Goal: Information Seeking & Learning: Compare options

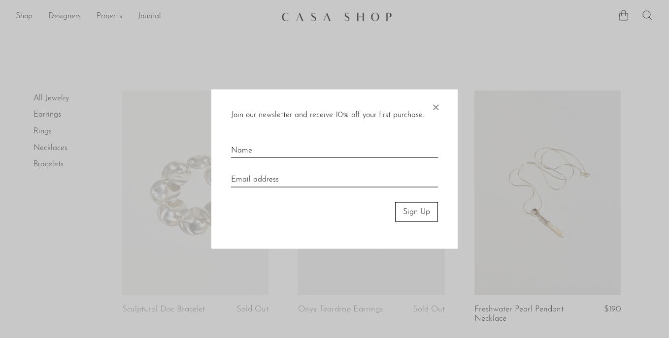
click at [436, 107] on span "×" at bounding box center [435, 105] width 10 height 32
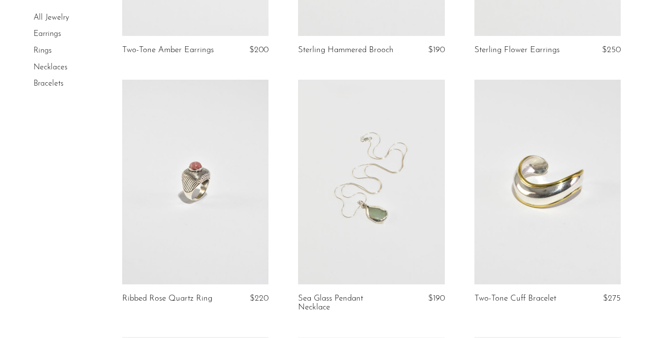
scroll to position [767, 0]
click at [369, 224] on link at bounding box center [371, 181] width 146 height 205
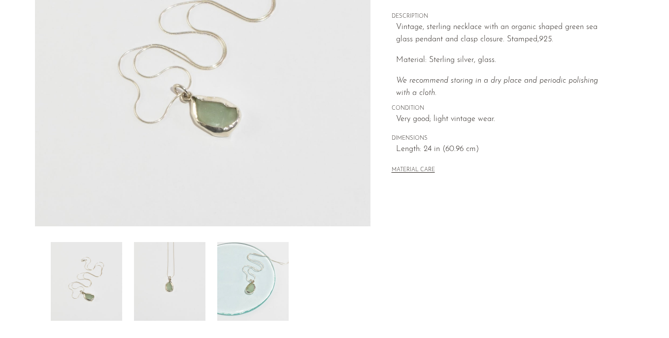
scroll to position [198, 0]
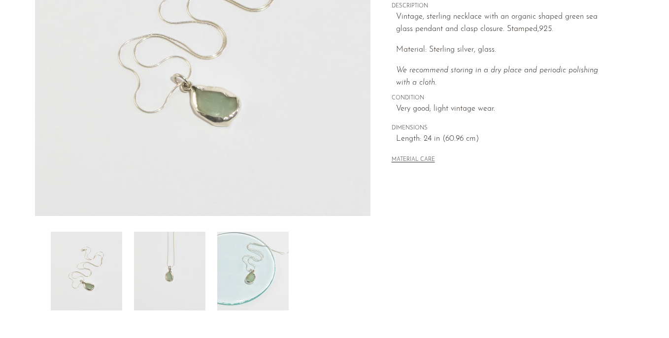
click at [180, 291] on img at bounding box center [169, 271] width 71 height 79
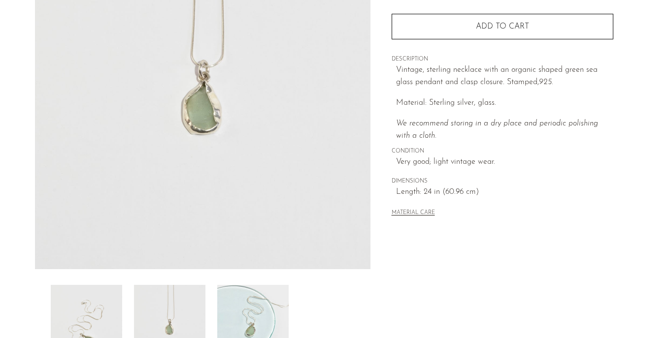
scroll to position [147, 0]
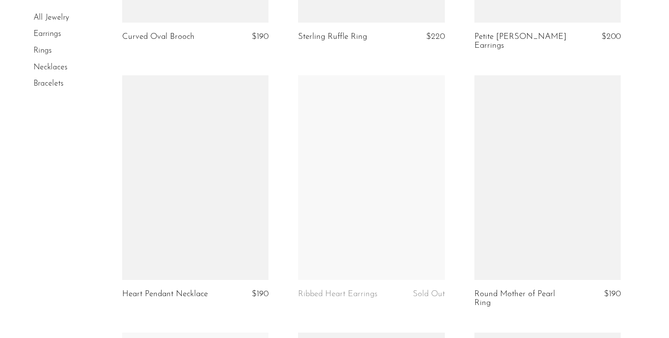
scroll to position [2312, 0]
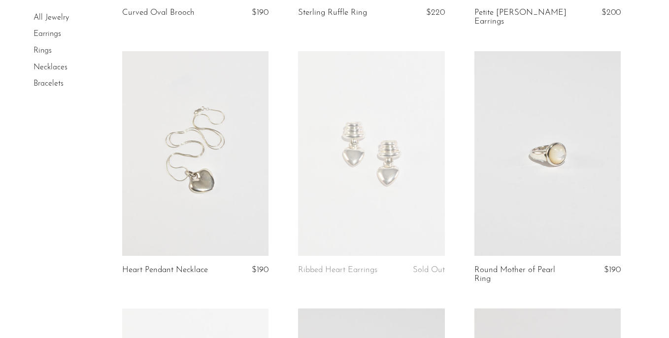
click at [191, 172] on link at bounding box center [195, 153] width 146 height 205
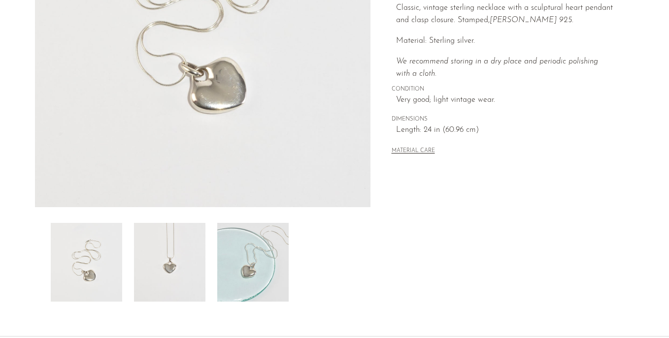
scroll to position [210, 0]
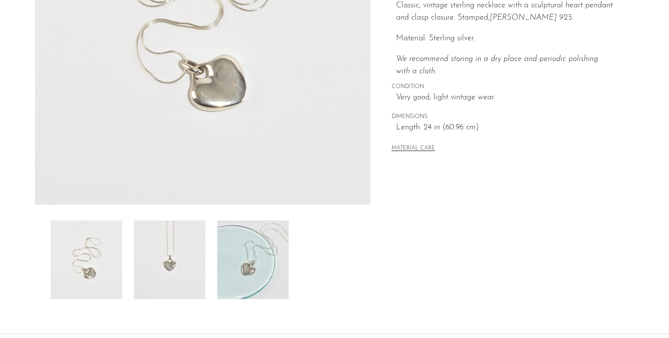
click at [193, 266] on img at bounding box center [169, 260] width 71 height 79
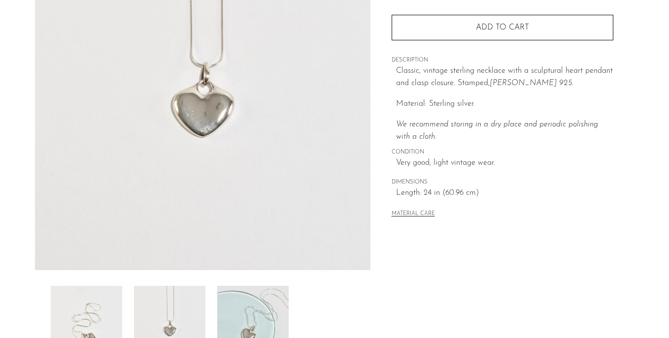
scroll to position [141, 0]
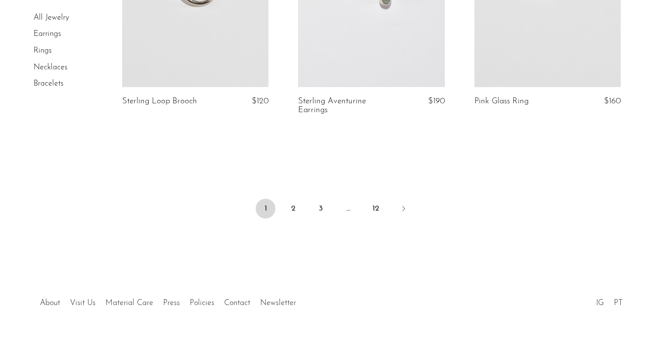
scroll to position [2989, 0]
click at [295, 204] on link "2" at bounding box center [293, 207] width 20 height 20
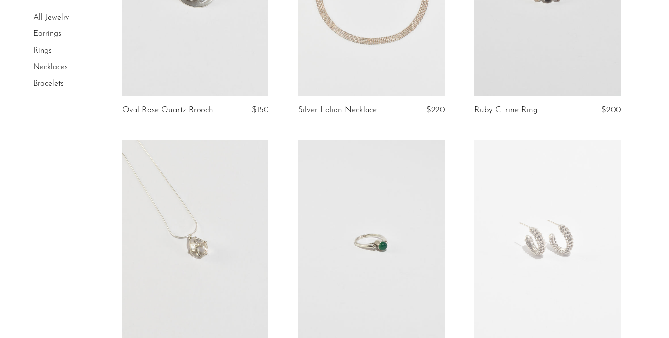
scroll to position [206, 0]
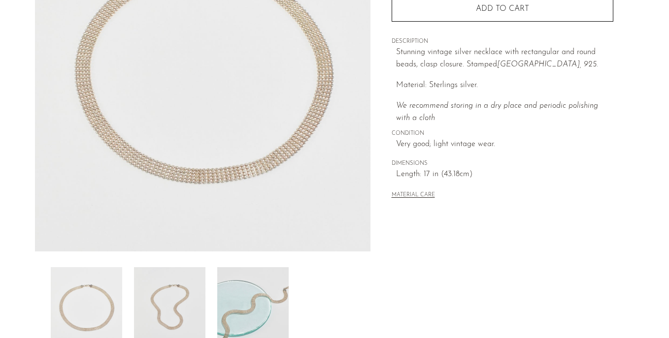
scroll to position [167, 0]
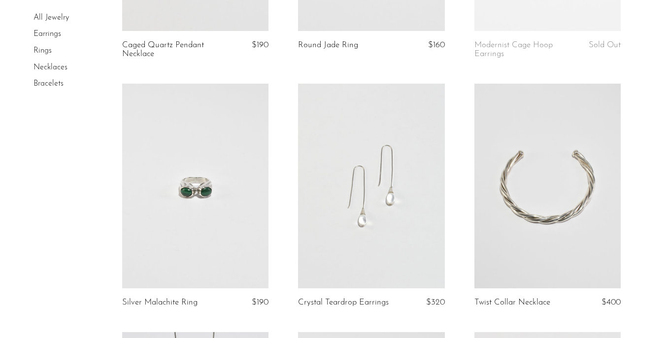
scroll to position [529, 0]
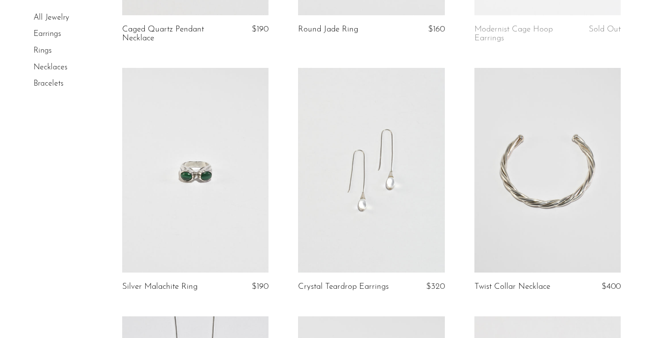
click at [398, 179] on link at bounding box center [371, 170] width 146 height 205
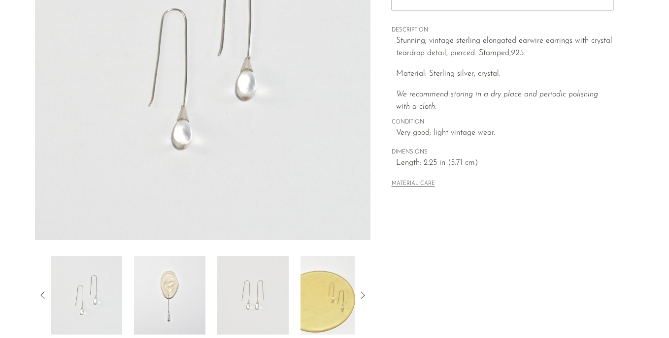
scroll to position [224, 0]
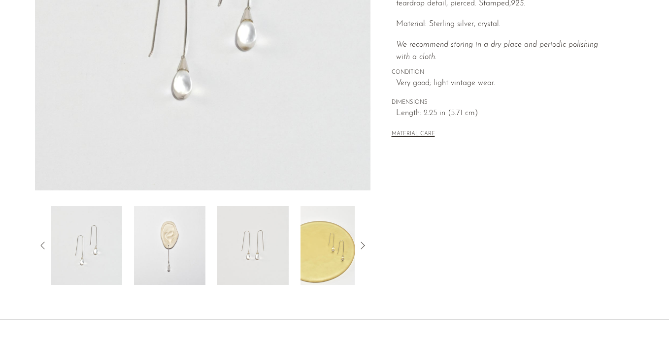
click at [182, 265] on img at bounding box center [169, 245] width 71 height 79
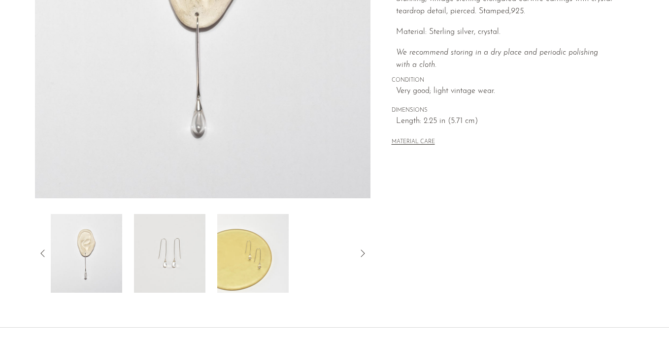
scroll to position [214, 0]
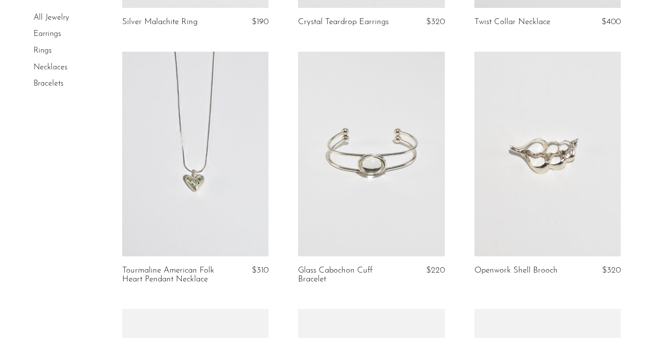
scroll to position [795, 0]
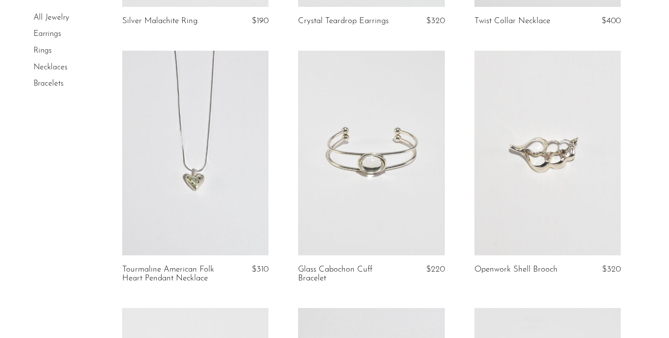
click at [205, 205] on link at bounding box center [195, 153] width 146 height 205
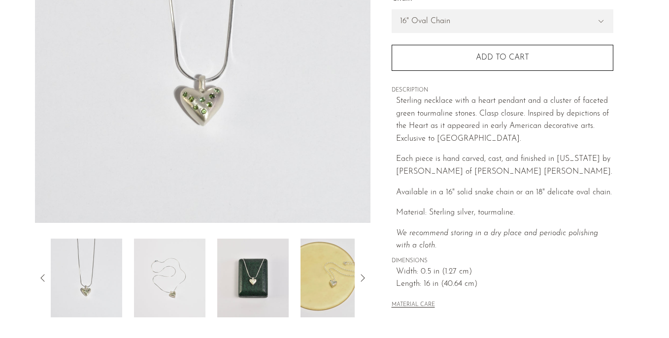
scroll to position [312, 0]
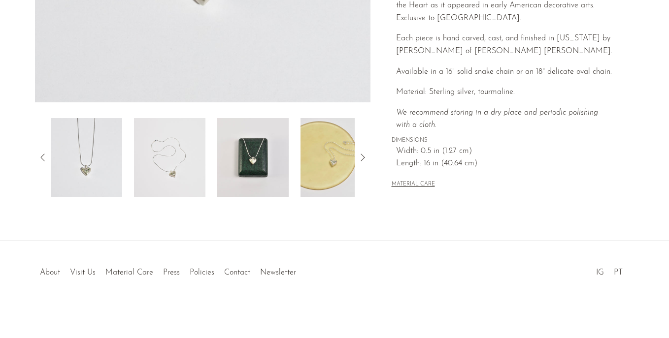
click at [349, 150] on img at bounding box center [335, 157] width 71 height 79
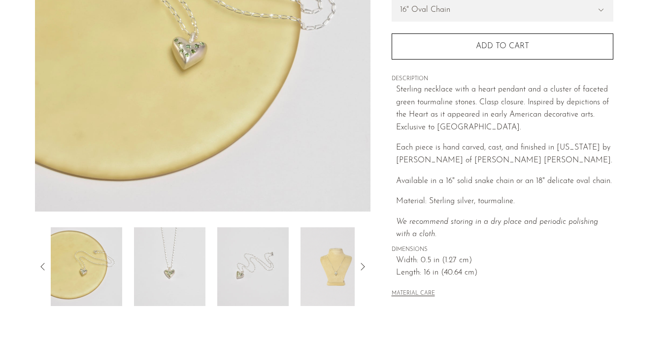
scroll to position [238, 0]
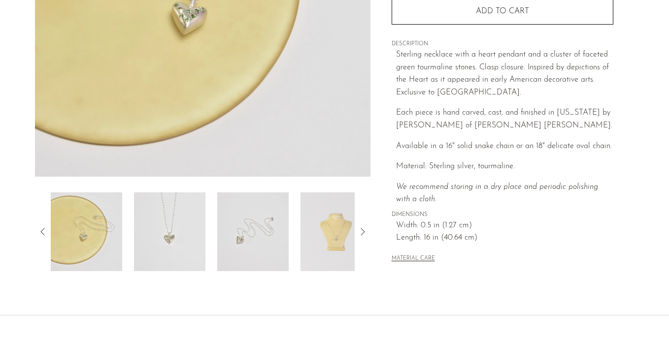
click at [351, 255] on img at bounding box center [335, 232] width 71 height 79
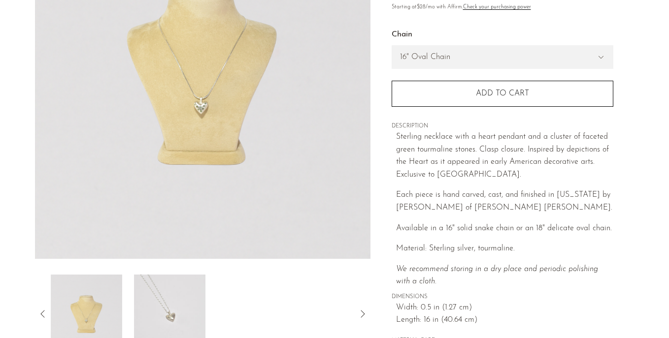
scroll to position [153, 0]
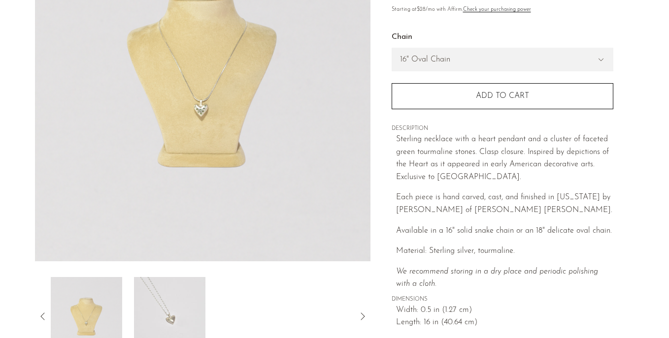
click at [46, 312] on icon at bounding box center [43, 317] width 12 height 12
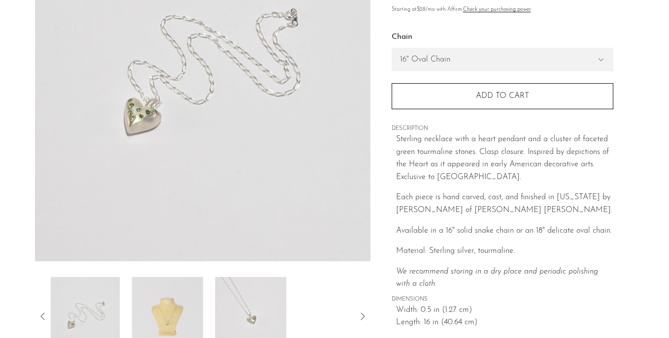
click at [46, 312] on icon at bounding box center [43, 317] width 12 height 12
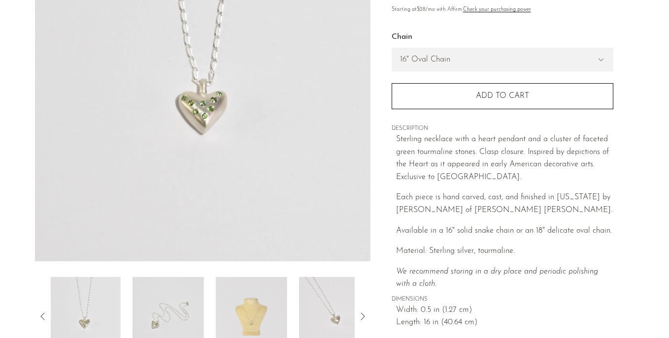
click at [46, 312] on icon at bounding box center [43, 317] width 12 height 12
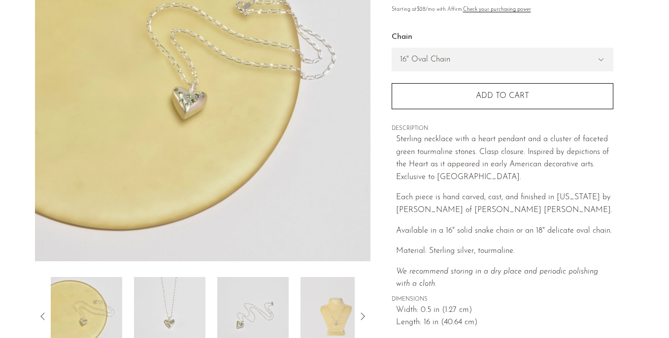
click at [46, 312] on icon at bounding box center [43, 317] width 12 height 12
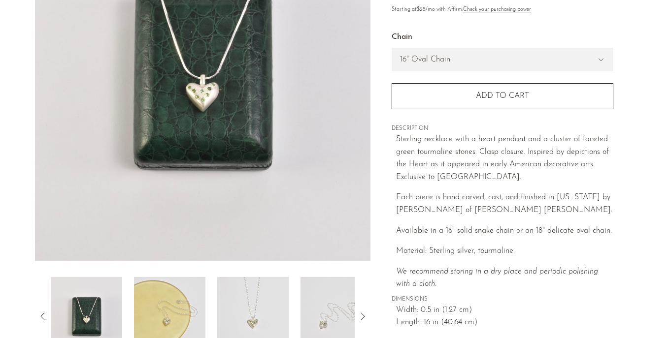
click at [86, 314] on img at bounding box center [86, 316] width 71 height 79
click at [147, 313] on img at bounding box center [169, 316] width 71 height 79
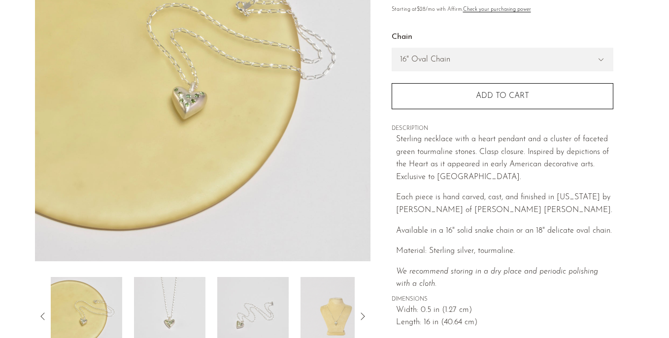
click at [196, 106] on img at bounding box center [202, 76] width 335 height 369
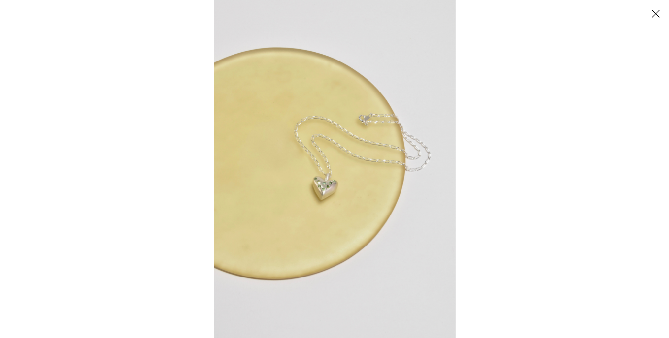
click at [367, 219] on img at bounding box center [335, 169] width 242 height 338
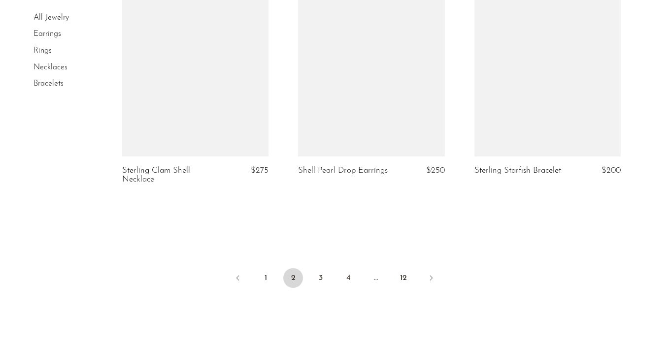
scroll to position [2925, 0]
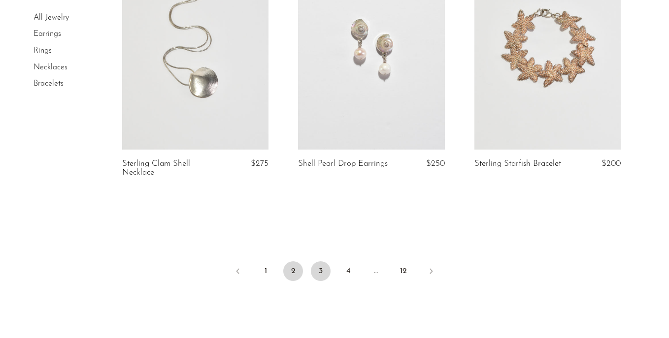
click at [319, 275] on link "3" at bounding box center [321, 271] width 20 height 20
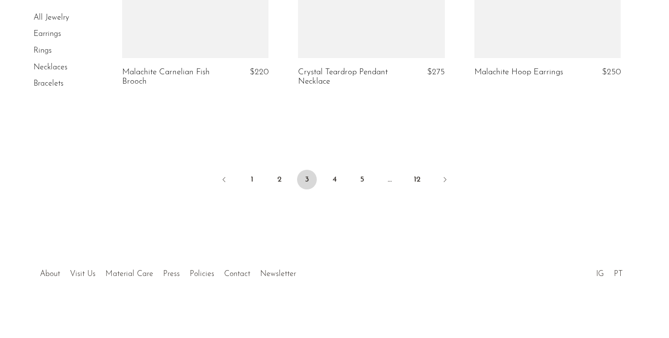
scroll to position [3046, 0]
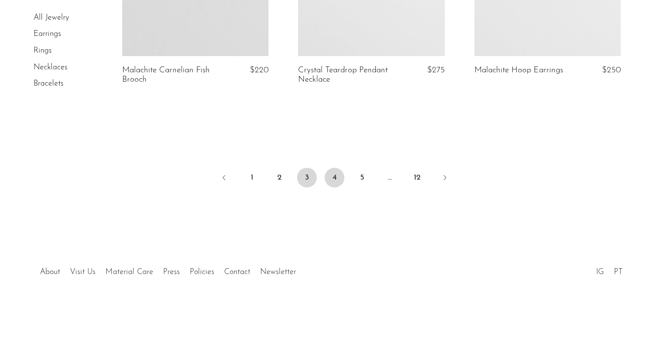
click at [334, 176] on link "4" at bounding box center [334, 178] width 20 height 20
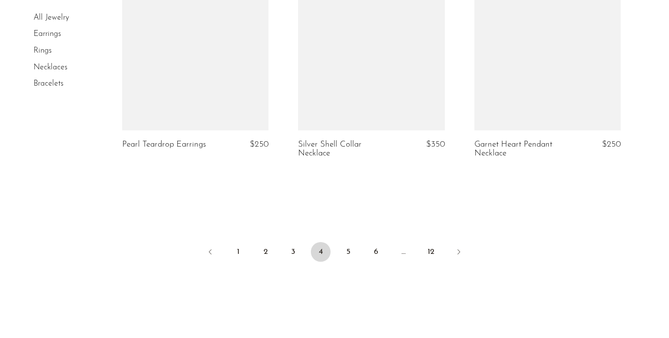
scroll to position [2988, 0]
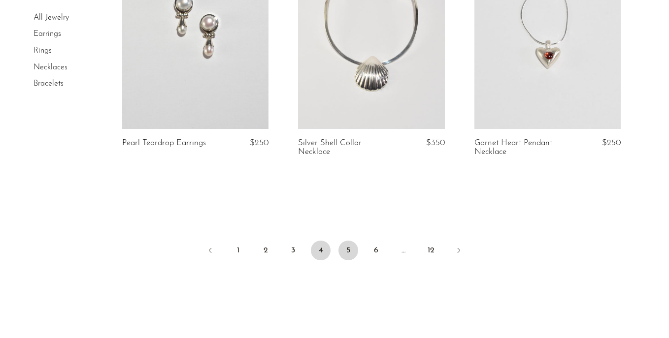
click at [346, 245] on link "5" at bounding box center [348, 251] width 20 height 20
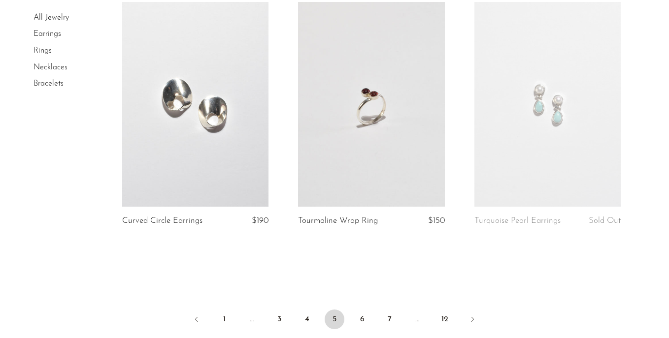
scroll to position [2964, 0]
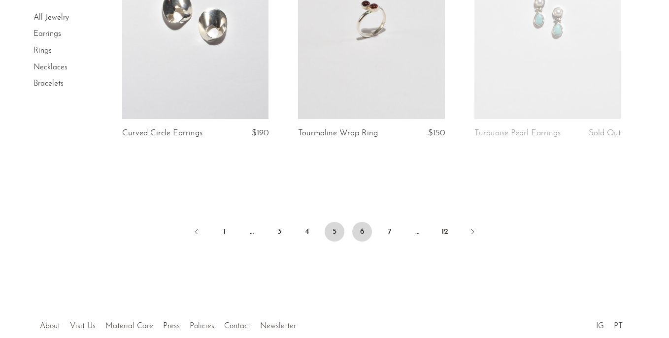
click at [362, 227] on link "6" at bounding box center [362, 232] width 20 height 20
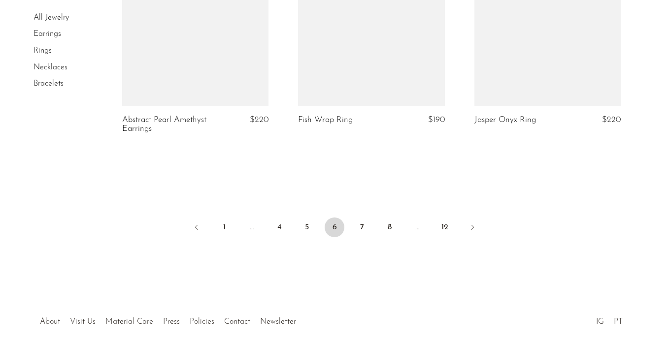
scroll to position [3000, 0]
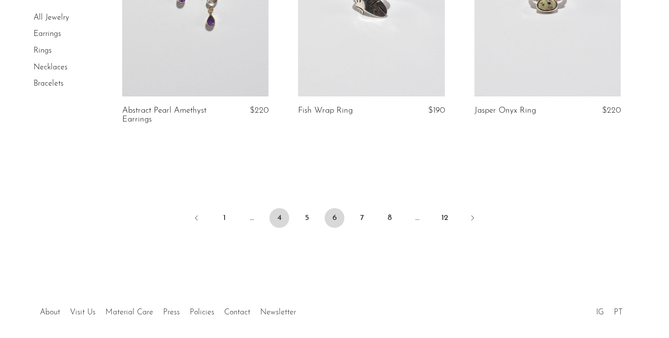
click at [278, 219] on link "4" at bounding box center [279, 218] width 20 height 20
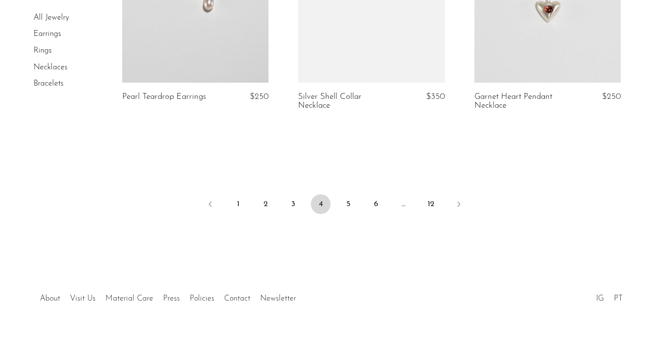
scroll to position [3051, 0]
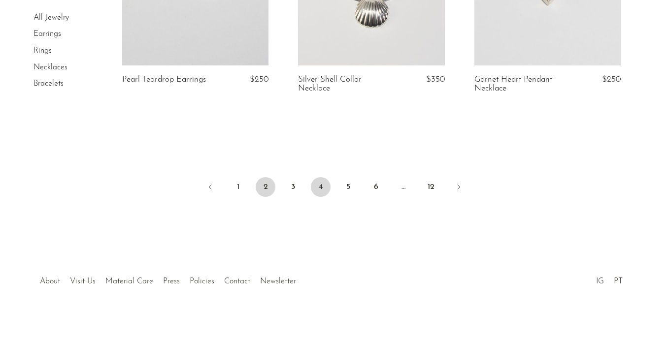
click at [262, 182] on link "2" at bounding box center [266, 187] width 20 height 20
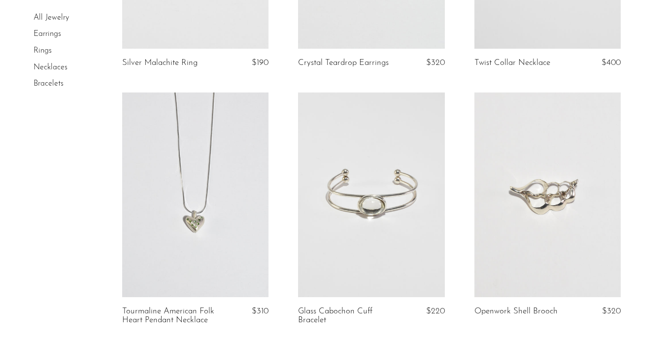
scroll to position [760, 0]
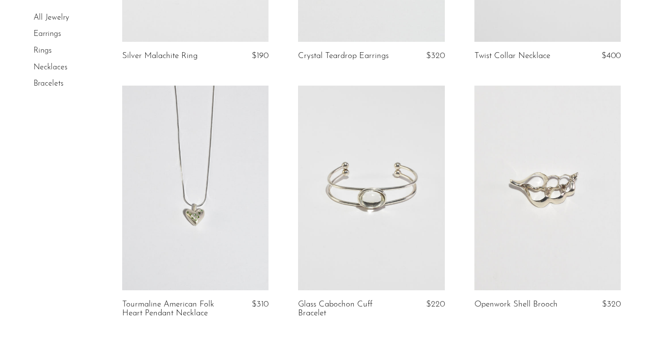
click at [204, 230] on link at bounding box center [195, 188] width 146 height 205
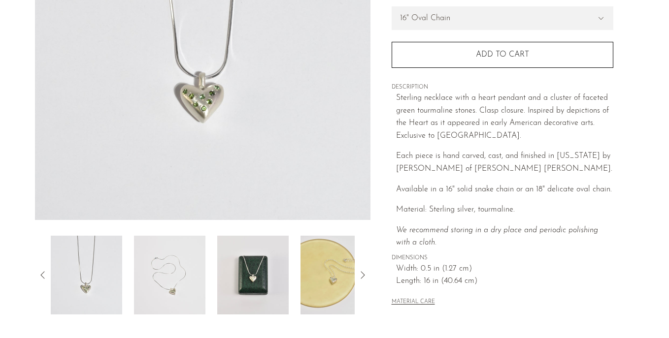
scroll to position [312, 0]
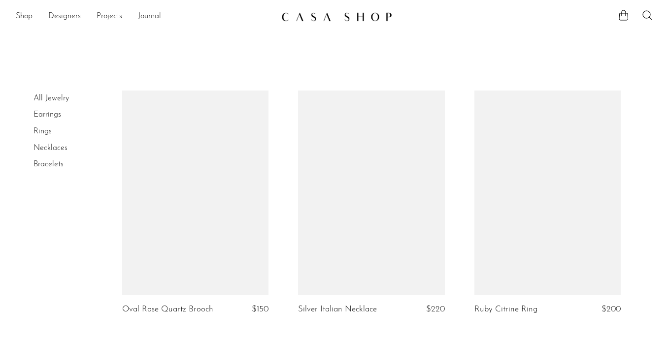
scroll to position [760, 0]
